Goal: Transaction & Acquisition: Purchase product/service

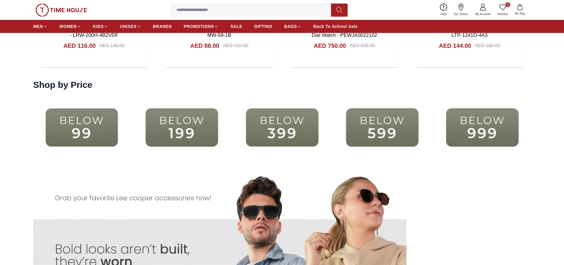
scroll to position [1360, 0]
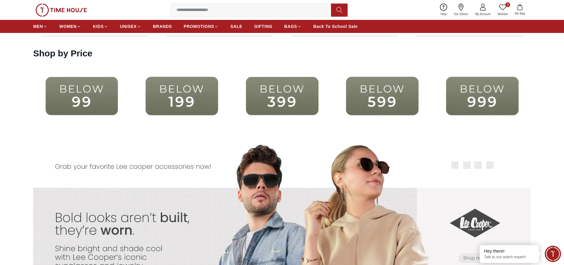
click at [304, 94] on img at bounding box center [281, 96] width 97 height 63
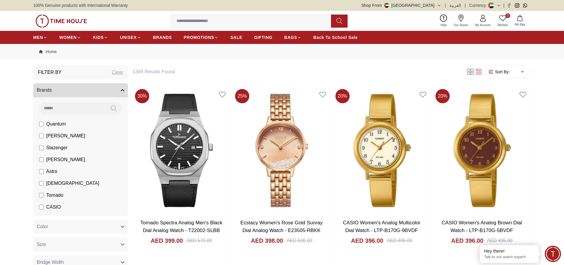
scroll to position [951, 0]
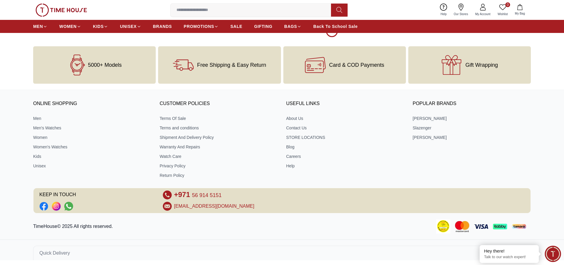
scroll to position [1360, 0]
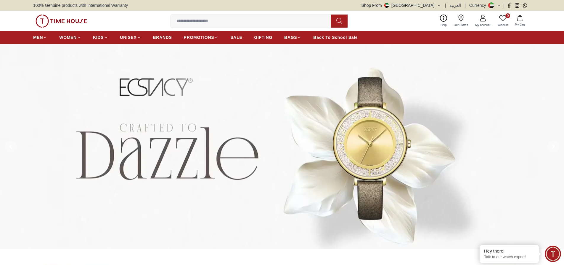
click at [217, 23] on input at bounding box center [253, 21] width 165 height 12
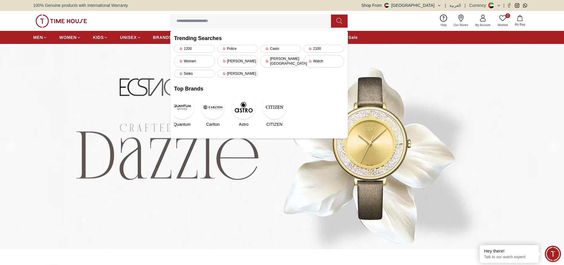
paste input "**********"
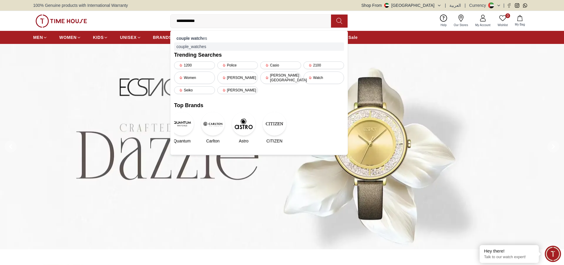
type input "**********"
click at [204, 42] on div "couple_watches" at bounding box center [259, 46] width 170 height 8
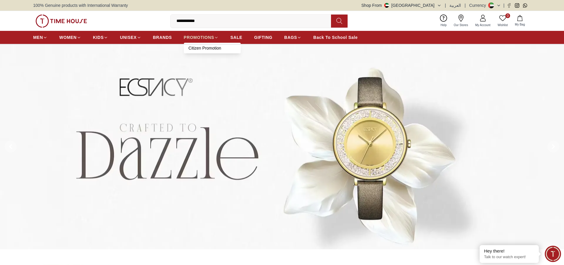
click at [204, 42] on link "PROMOTIONS" at bounding box center [201, 37] width 35 height 11
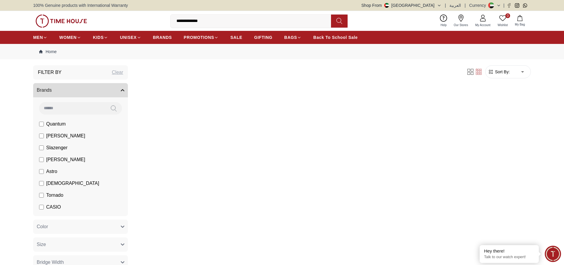
click at [215, 23] on input "**********" at bounding box center [253, 21] width 165 height 12
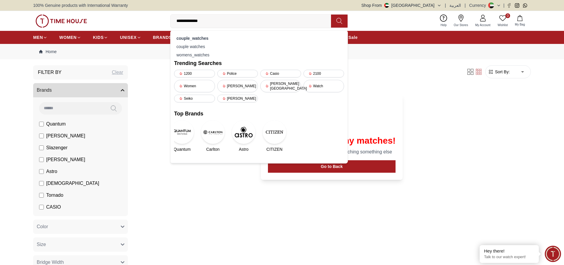
click at [338, 22] on icon at bounding box center [340, 20] width 6 height 7
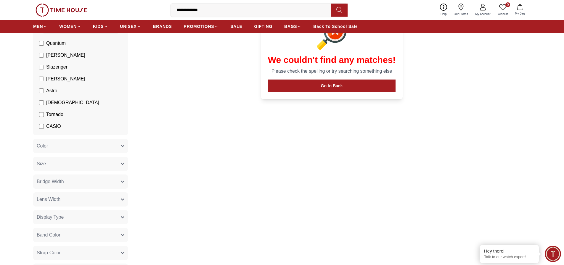
scroll to position [89, 0]
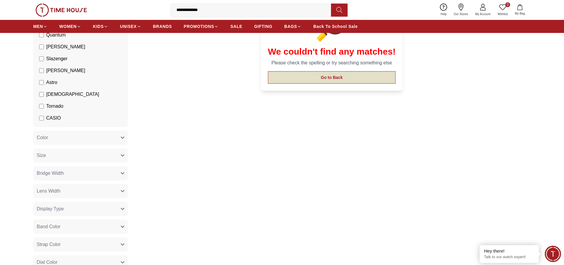
click at [320, 74] on button "Go to Back" at bounding box center [332, 77] width 128 height 12
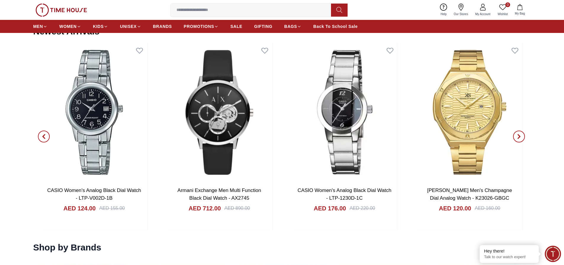
scroll to position [711, 0]
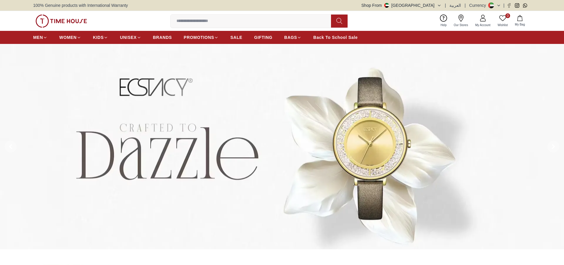
click at [217, 20] on input at bounding box center [253, 21] width 165 height 12
paste input "**********"
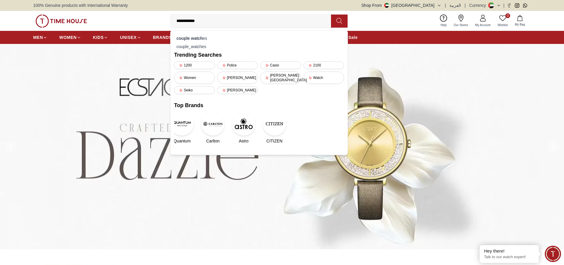
type input "**********"
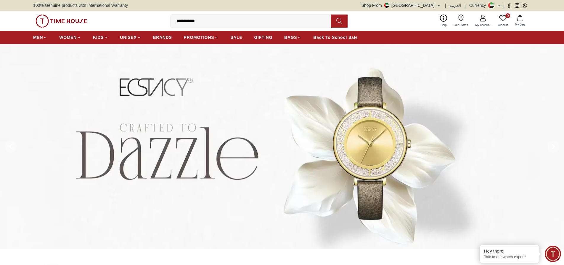
click at [336, 23] on button at bounding box center [339, 21] width 17 height 13
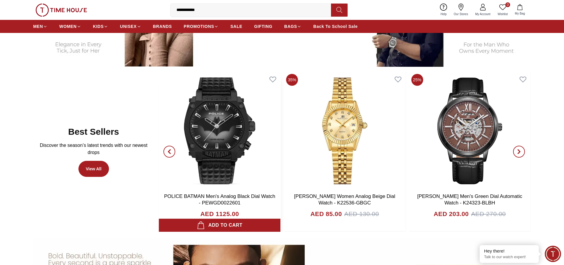
scroll to position [385, 0]
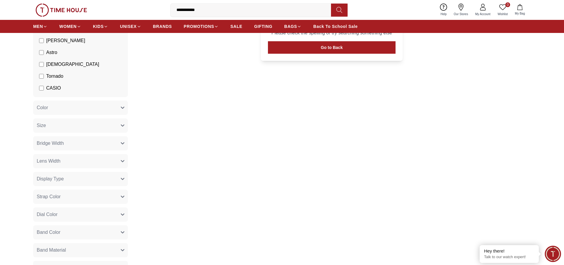
scroll to position [30, 0]
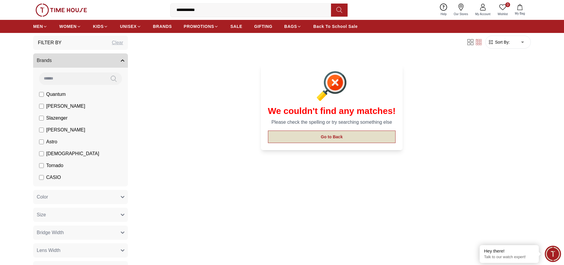
click at [303, 132] on button "Go to Back" at bounding box center [332, 136] width 128 height 12
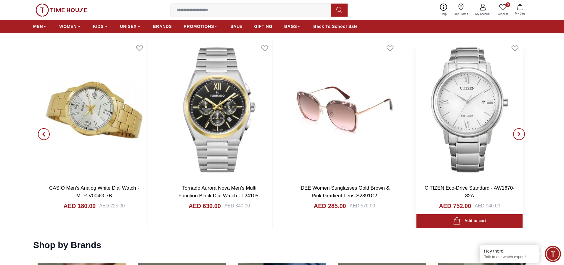
scroll to position [770, 0]
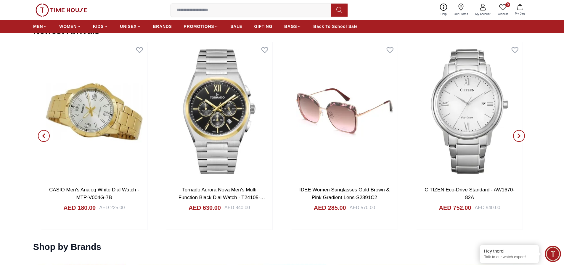
click at [514, 136] on span "button" at bounding box center [520, 136] width 12 height 12
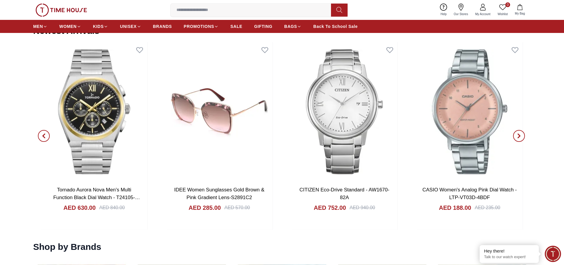
click at [514, 136] on span "button" at bounding box center [520, 136] width 12 height 12
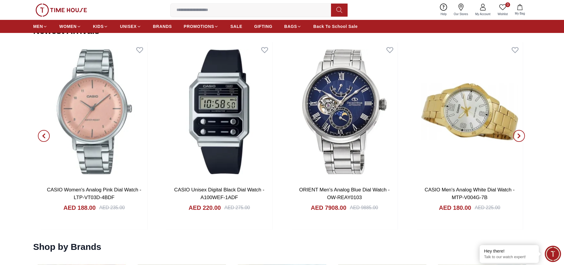
click at [39, 133] on span "button" at bounding box center [44, 136] width 12 height 12
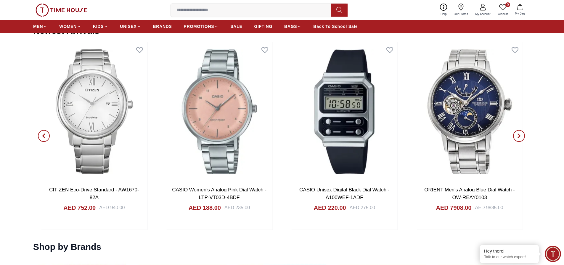
click at [43, 134] on icon "button" at bounding box center [43, 135] width 5 height 5
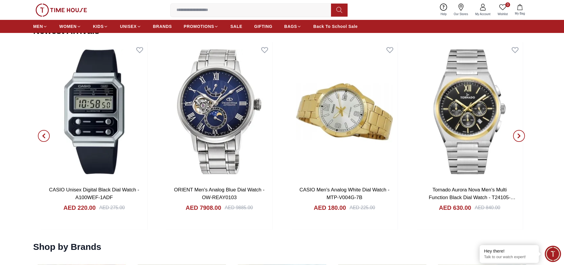
click at [47, 137] on span "button" at bounding box center [44, 136] width 12 height 12
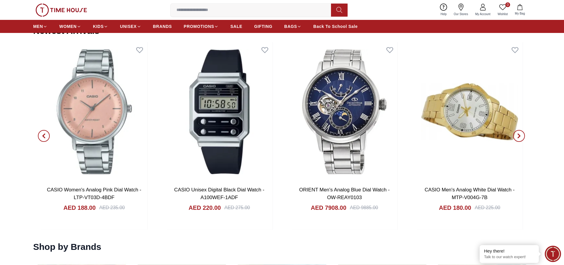
click at [44, 136] on icon "button" at bounding box center [43, 135] width 5 height 5
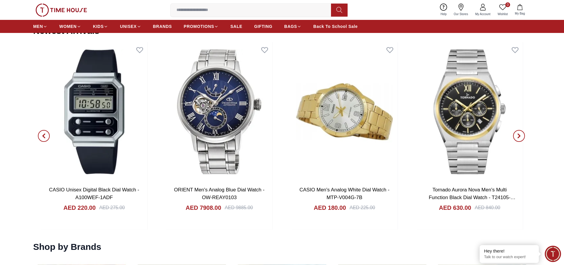
click at [517, 134] on span "button" at bounding box center [520, 136] width 12 height 12
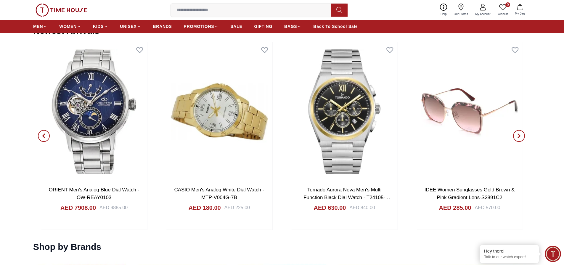
click at [516, 134] on span "button" at bounding box center [520, 136] width 12 height 12
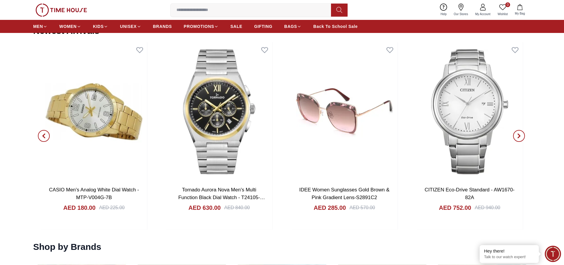
click at [516, 134] on span "button" at bounding box center [520, 136] width 12 height 12
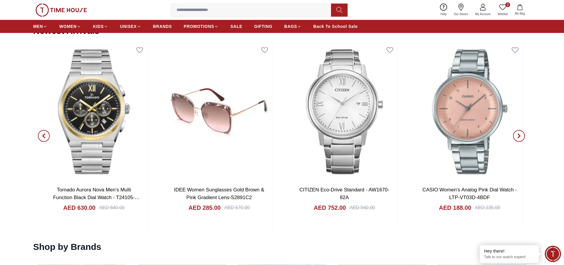
click at [518, 134] on icon "button" at bounding box center [519, 135] width 5 height 5
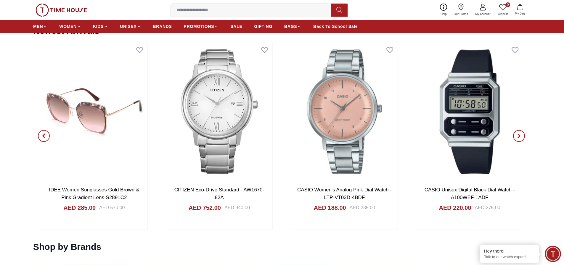
click at [518, 134] on icon "button" at bounding box center [519, 135] width 5 height 5
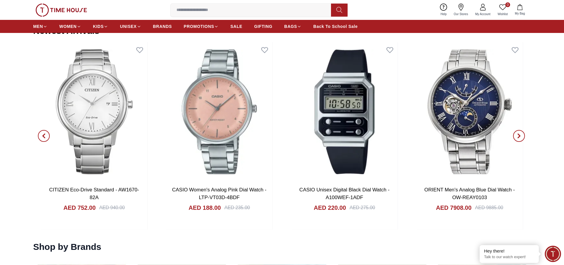
click at [518, 134] on icon "button" at bounding box center [519, 135] width 5 height 5
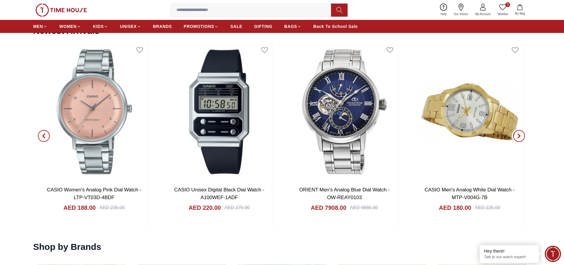
click at [518, 134] on icon "button" at bounding box center [519, 135] width 5 height 5
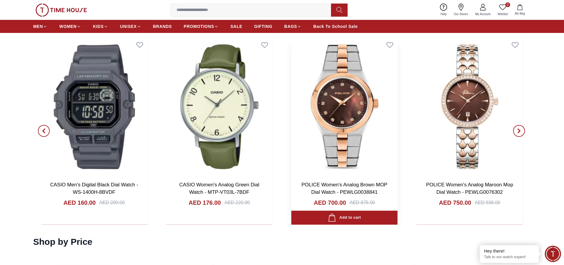
scroll to position [1185, 0]
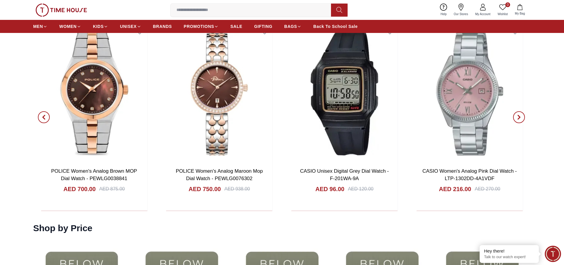
click at [518, 116] on icon "button" at bounding box center [519, 117] width 5 height 5
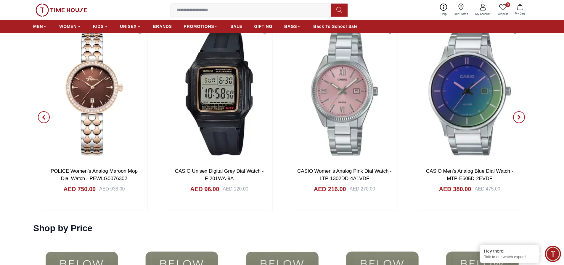
click at [518, 116] on icon "button" at bounding box center [519, 117] width 5 height 5
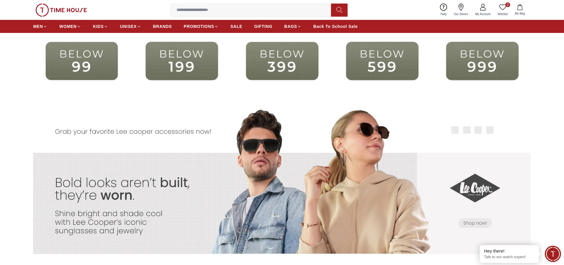
scroll to position [1363, 0]
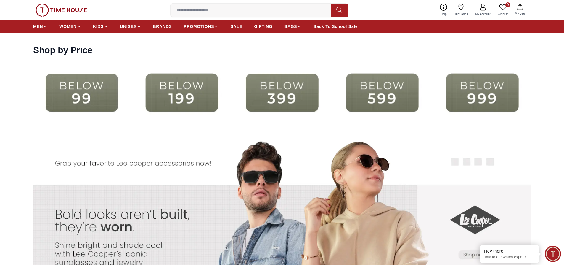
click at [366, 96] on img at bounding box center [382, 92] width 97 height 63
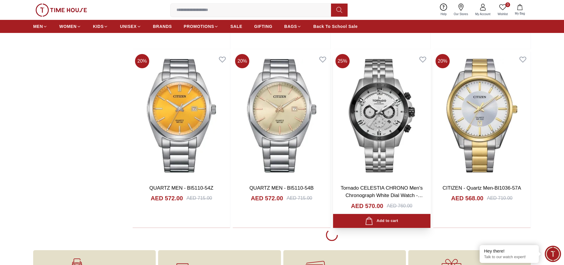
scroll to position [741, 0]
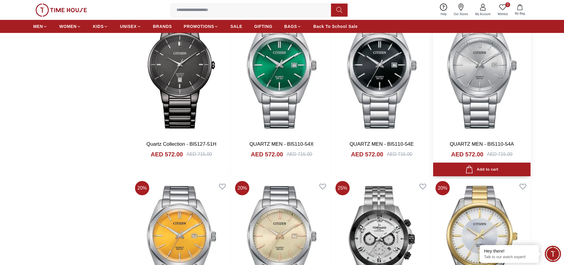
scroll to position [593, 0]
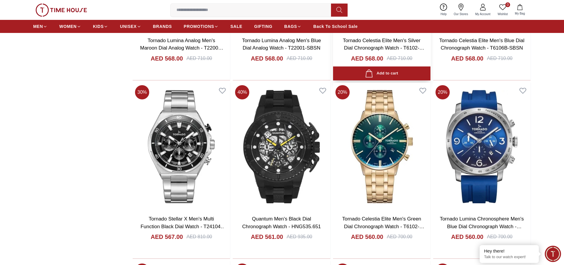
scroll to position [1245, 0]
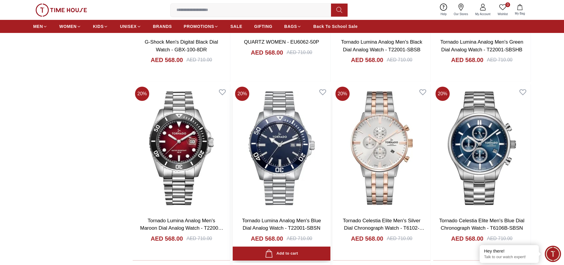
scroll to position [1067, 0]
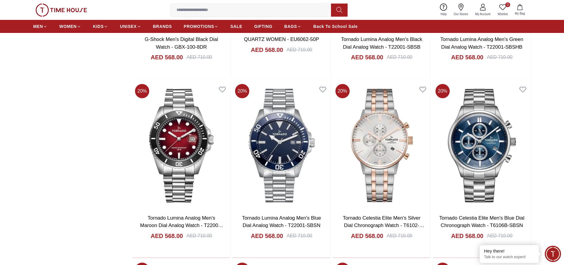
scroll to position [740, 0]
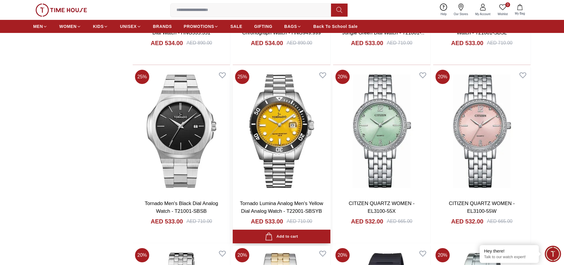
scroll to position [1807, 0]
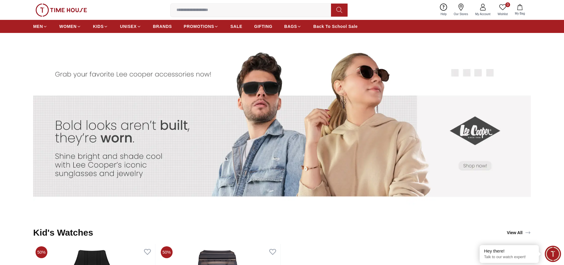
scroll to position [1333, 0]
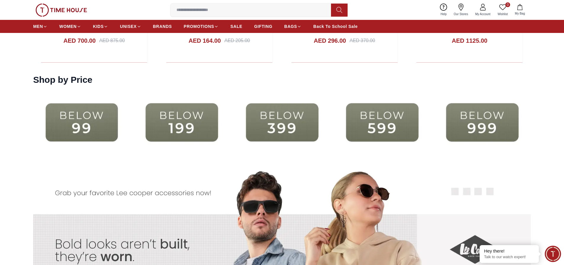
click at [179, 117] on img at bounding box center [181, 122] width 97 height 63
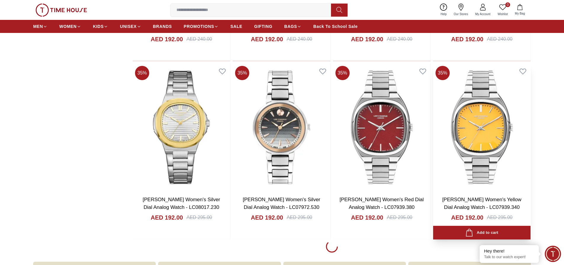
scroll to position [741, 0]
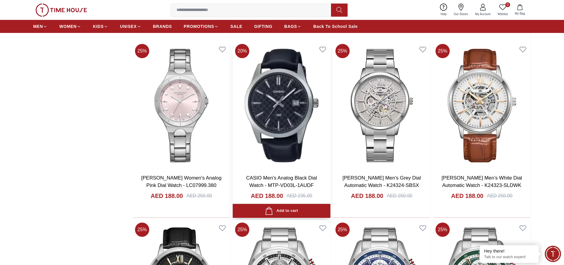
scroll to position [2193, 0]
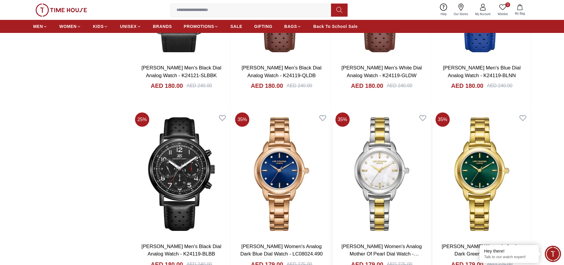
scroll to position [4089, 0]
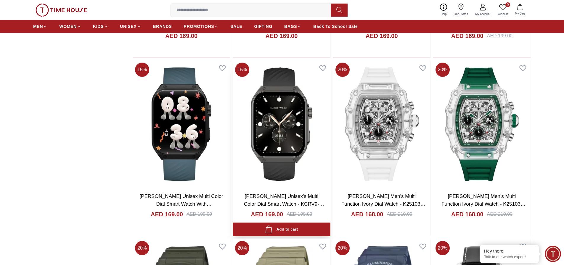
scroll to position [5926, 0]
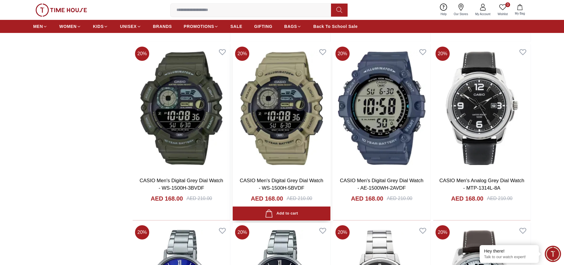
scroll to position [6089, 0]
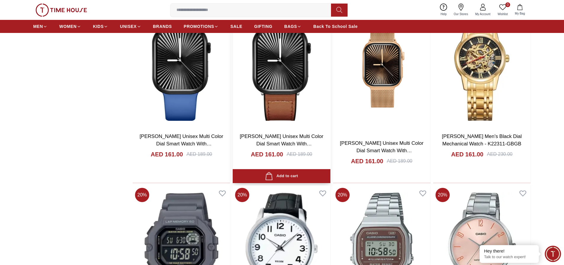
scroll to position [7245, 0]
